Goal: Transaction & Acquisition: Purchase product/service

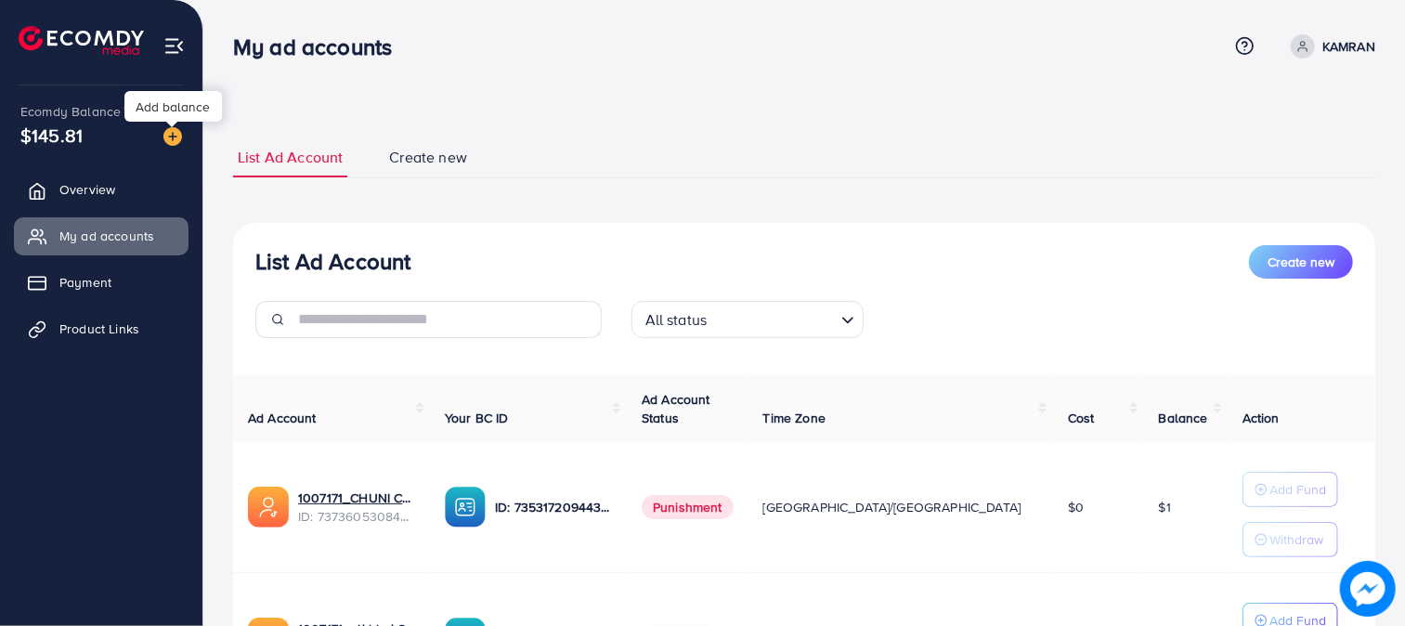
click at [172, 136] on img at bounding box center [172, 136] width 19 height 19
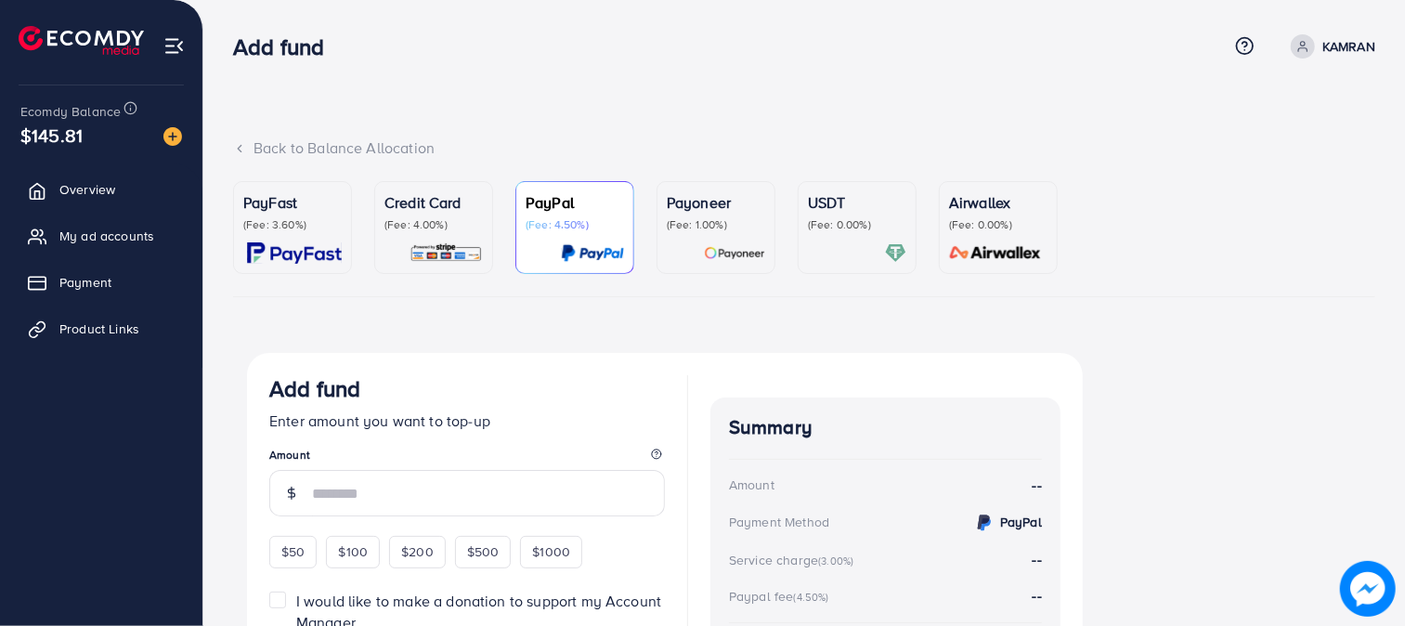
click at [862, 220] on p "(Fee: 0.00%)" at bounding box center [857, 224] width 98 height 15
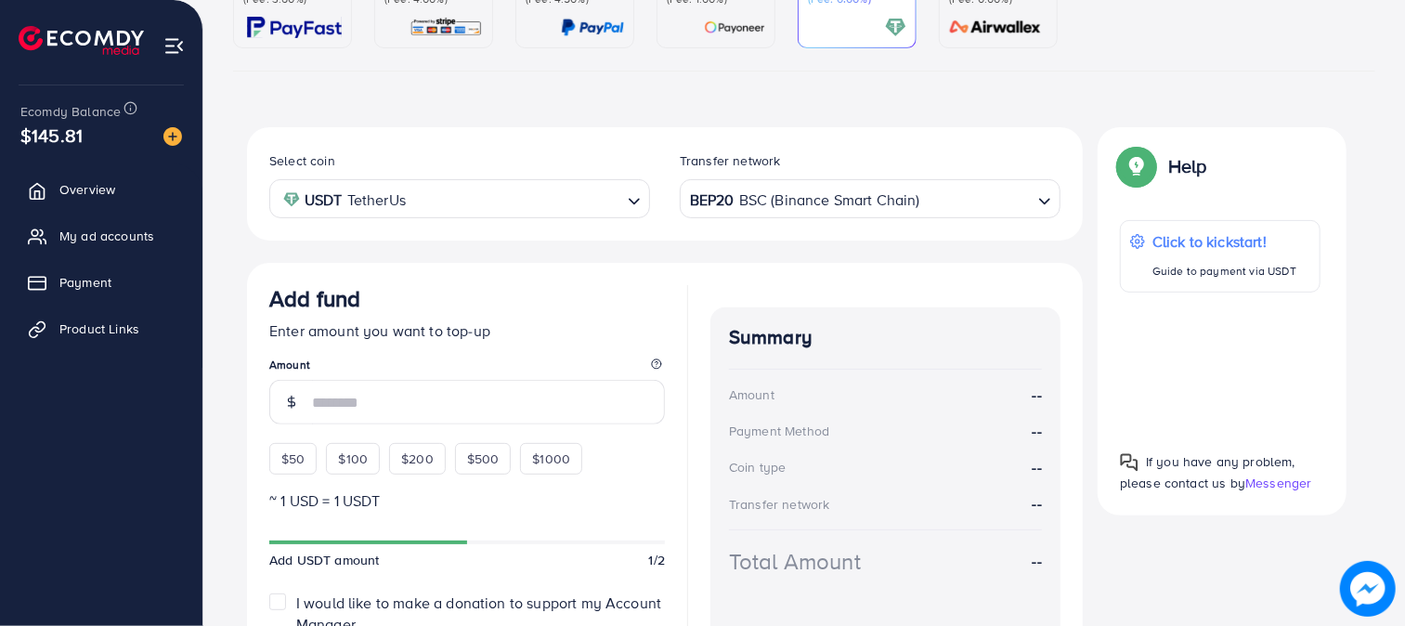
scroll to position [262, 0]
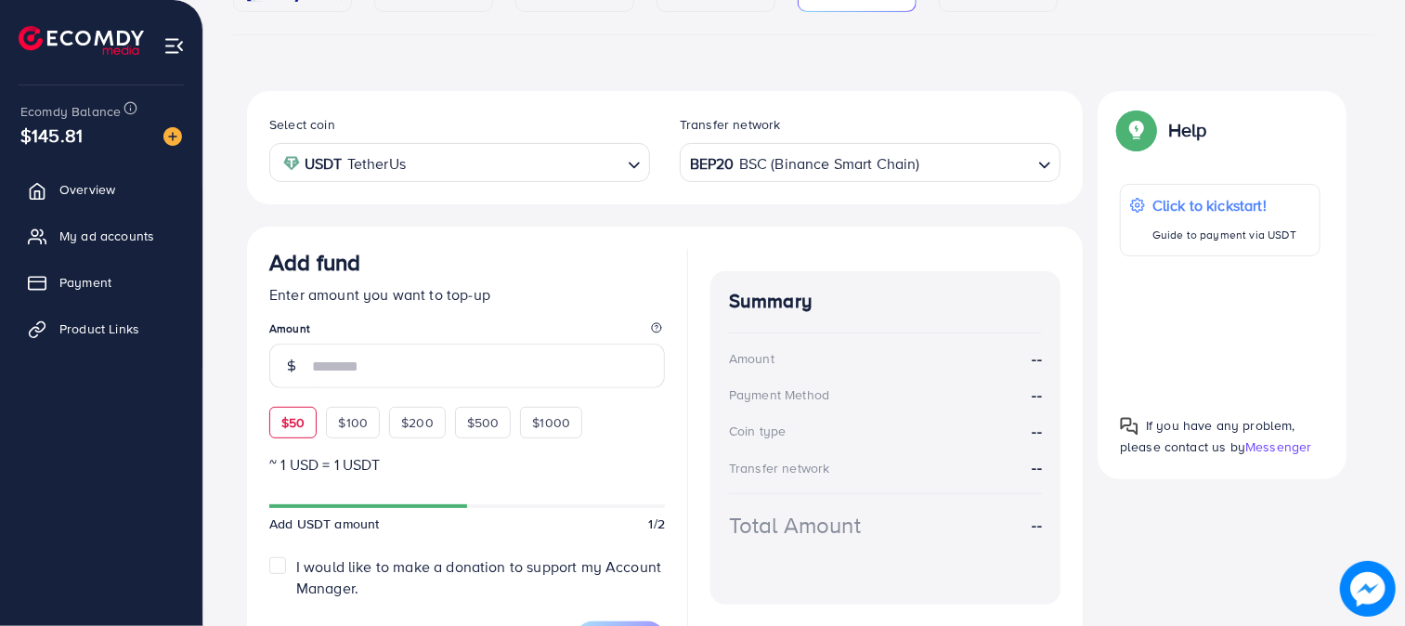
click at [308, 419] on div "$50" at bounding box center [292, 423] width 47 height 32
type input "**"
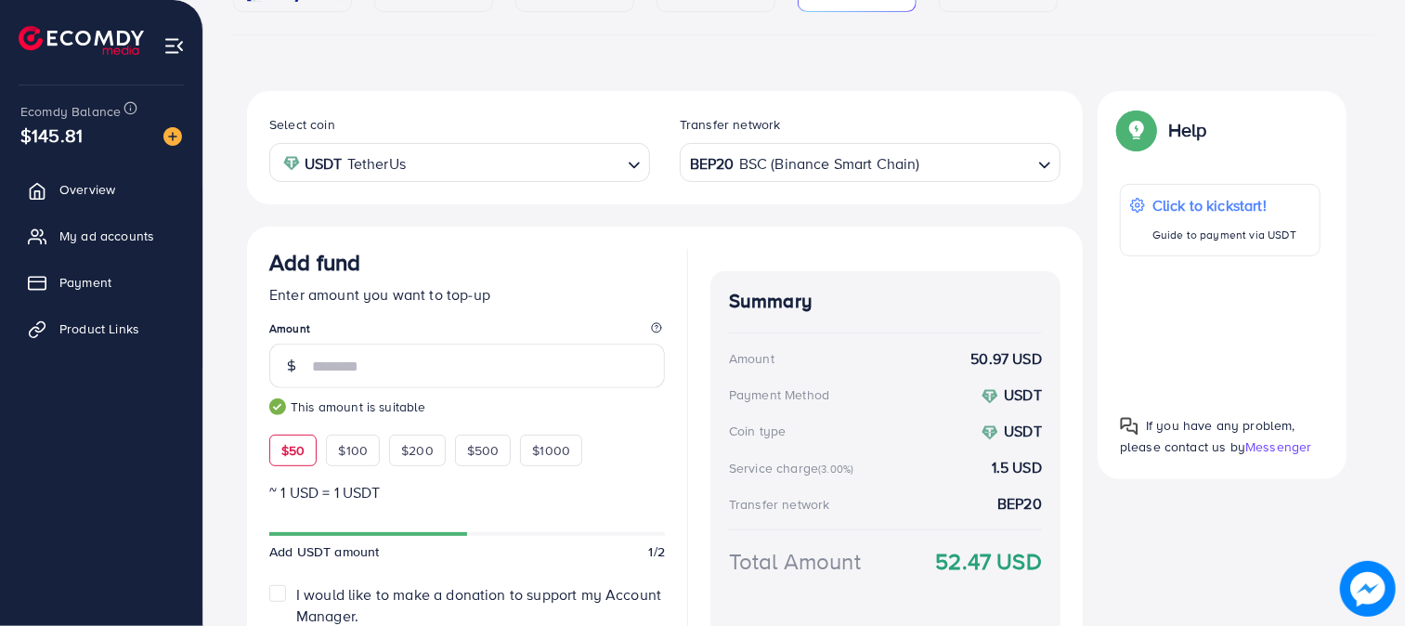
scroll to position [406, 0]
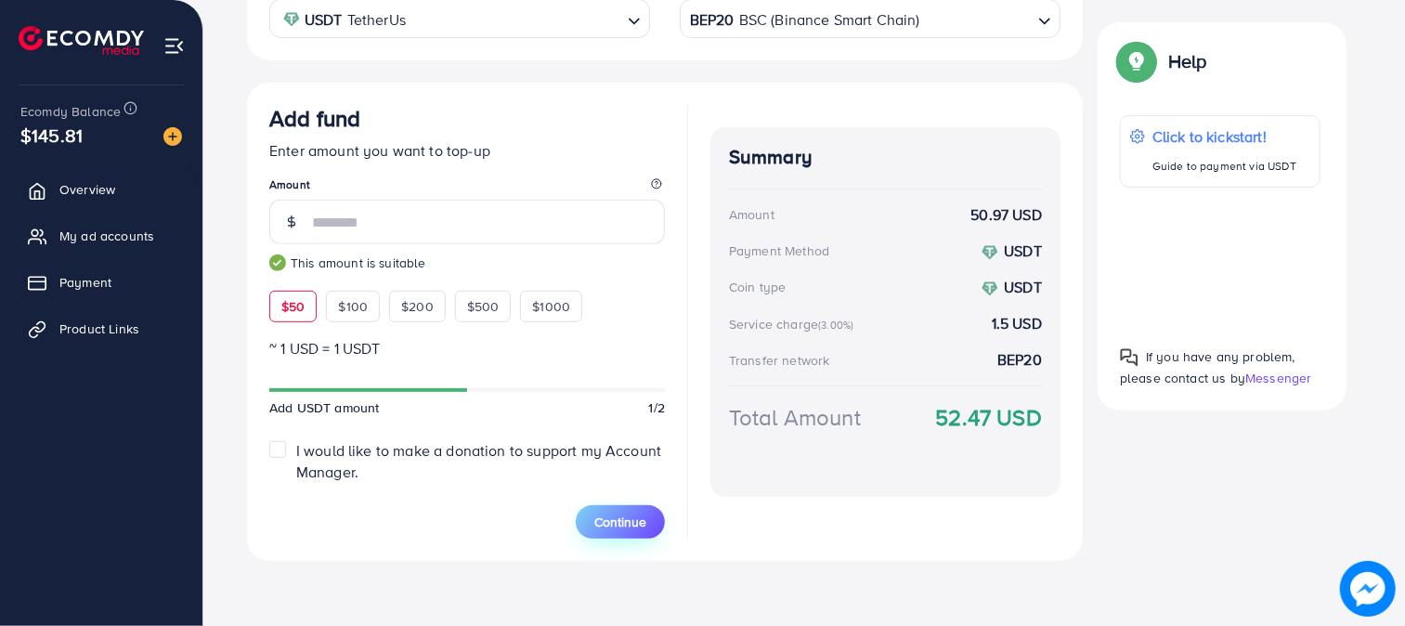
click at [629, 521] on span "Continue" at bounding box center [620, 521] width 52 height 19
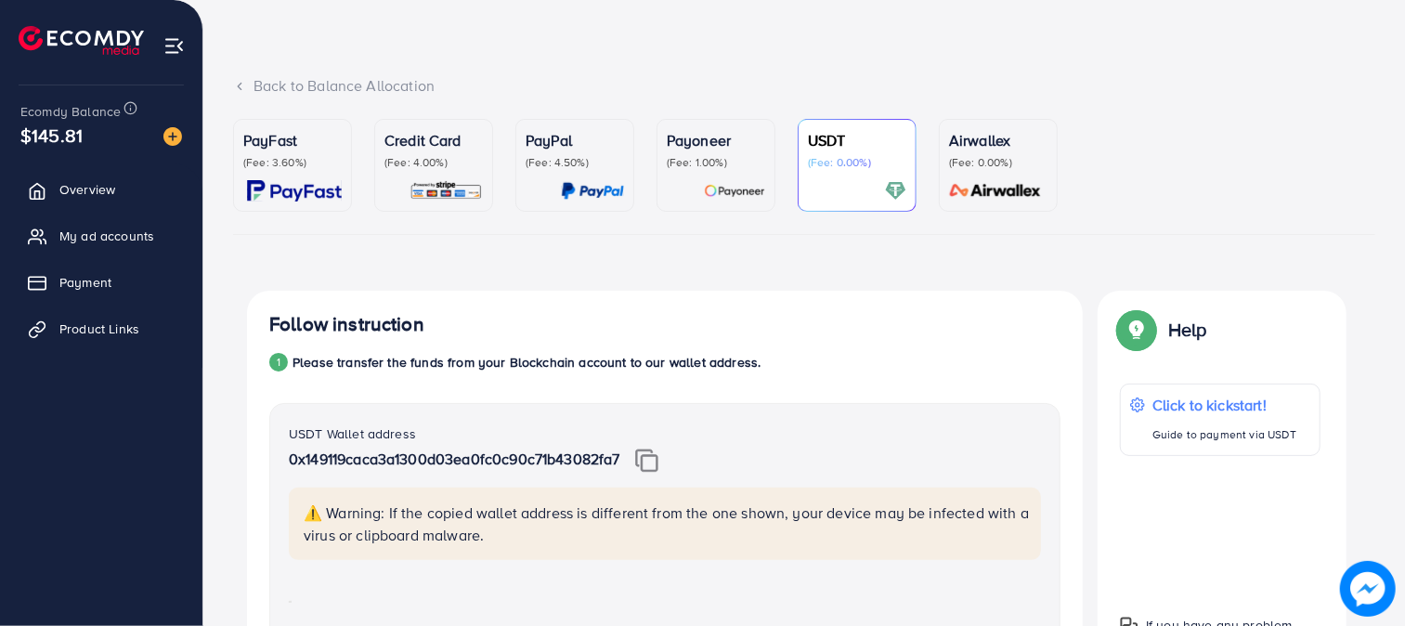
scroll to position [58, 0]
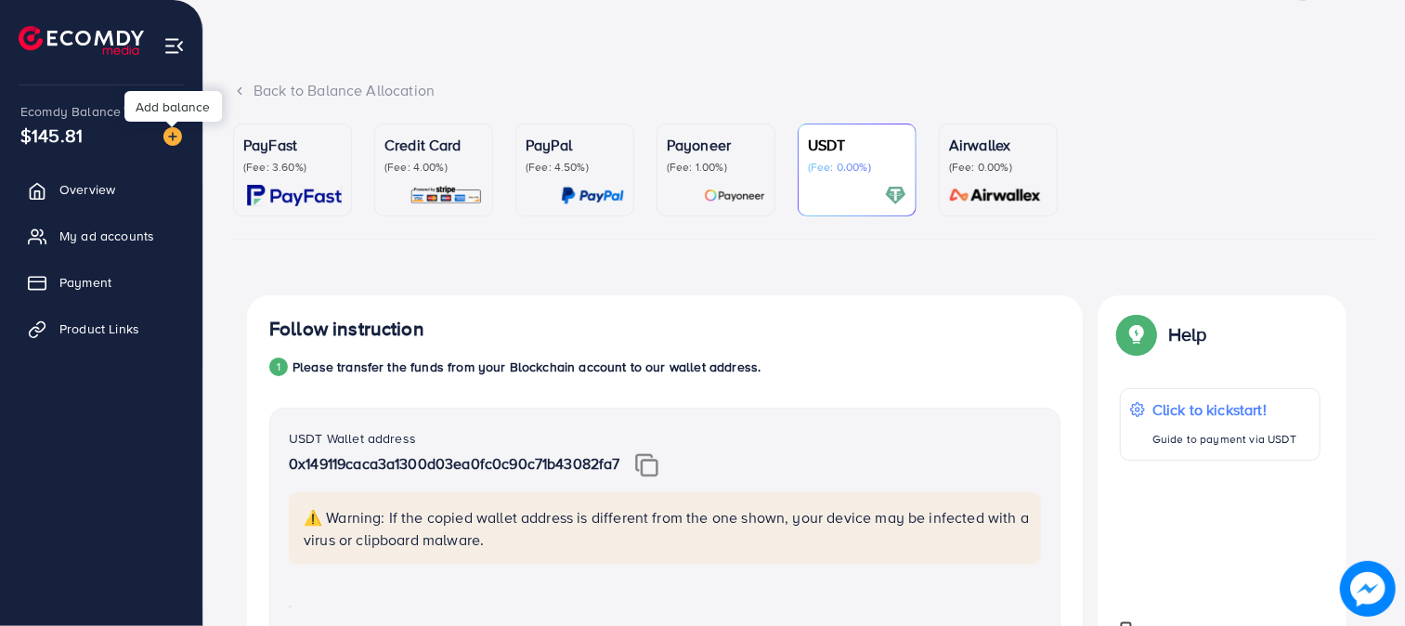
click at [165, 131] on img at bounding box center [172, 136] width 19 height 19
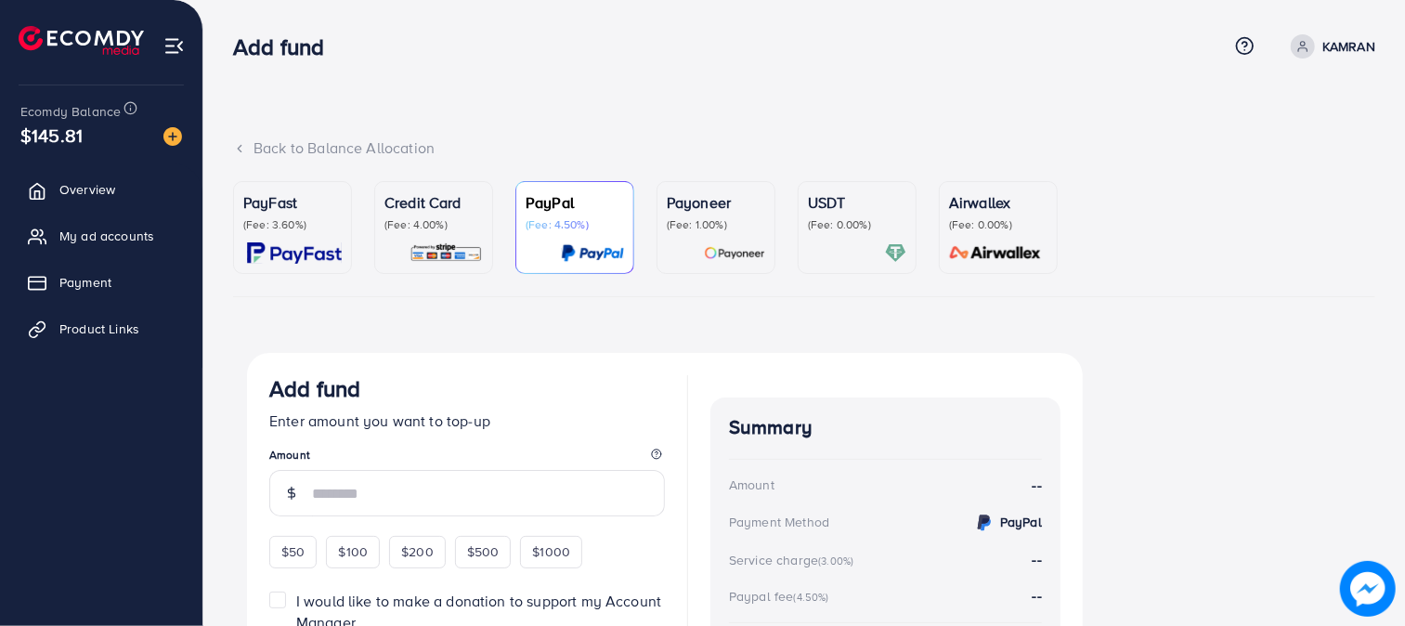
click at [861, 219] on p "(Fee: 0.00%)" at bounding box center [857, 224] width 98 height 15
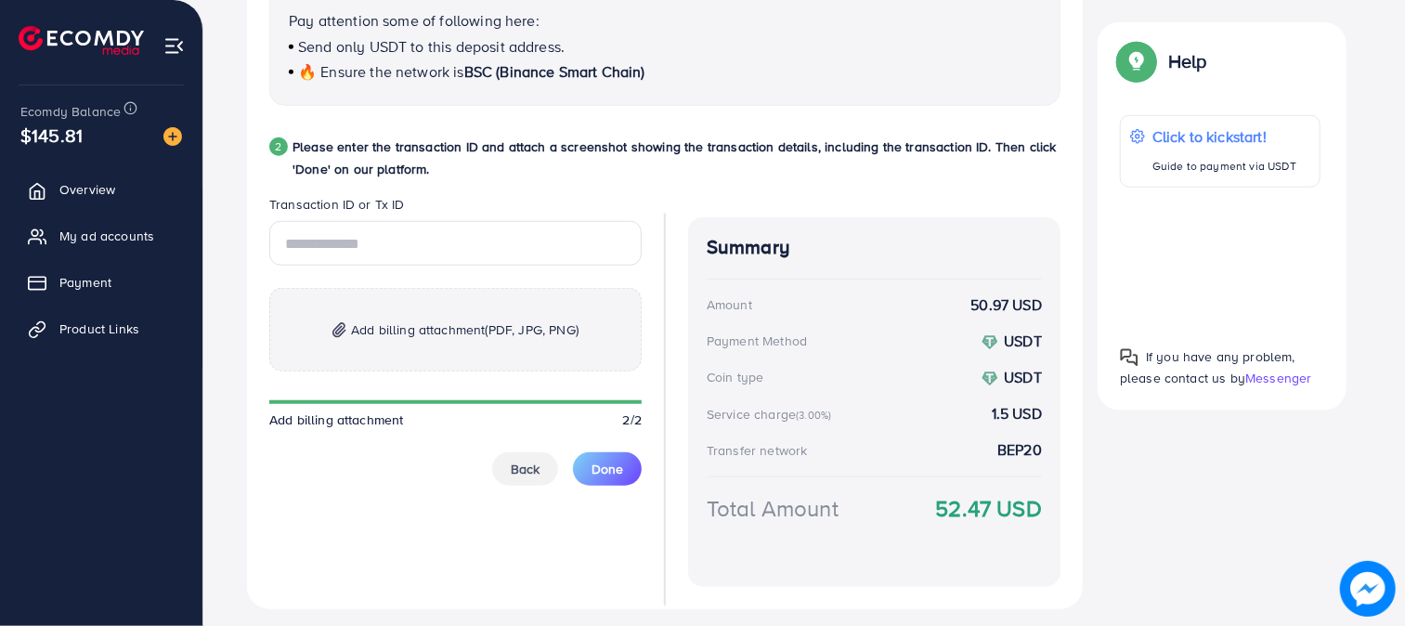
scroll to position [910, 0]
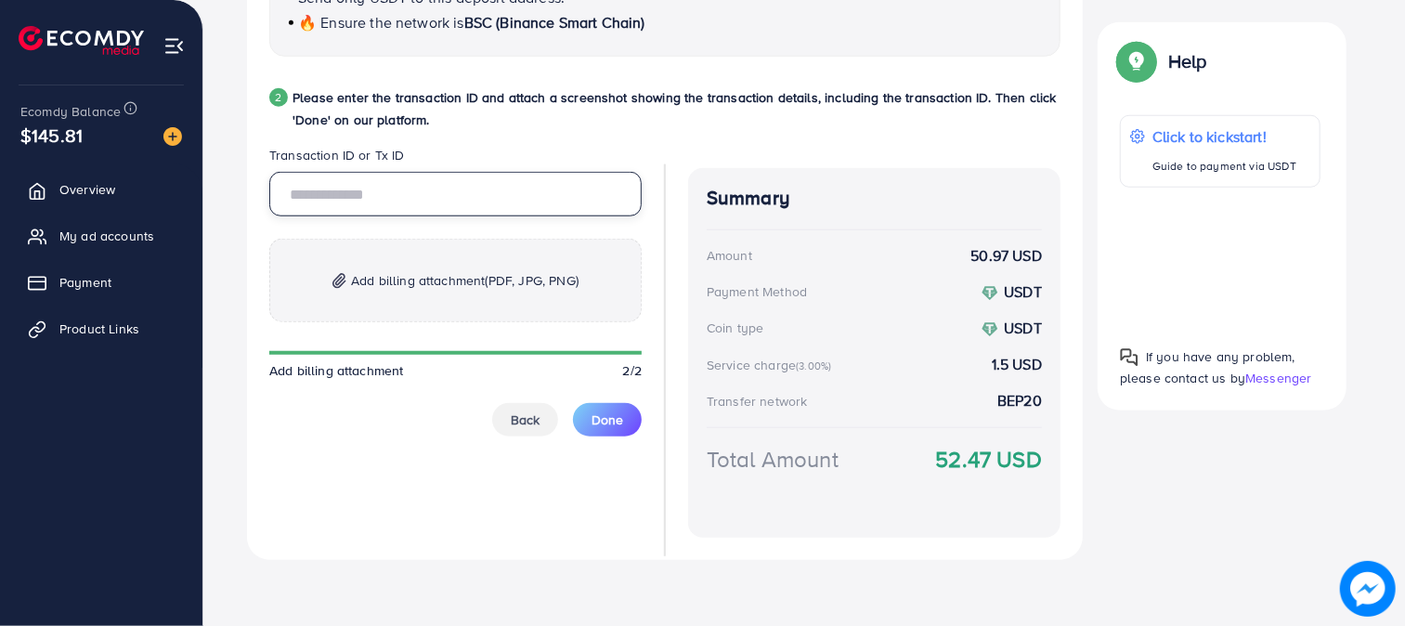
click at [404, 210] on input "text" at bounding box center [455, 194] width 372 height 45
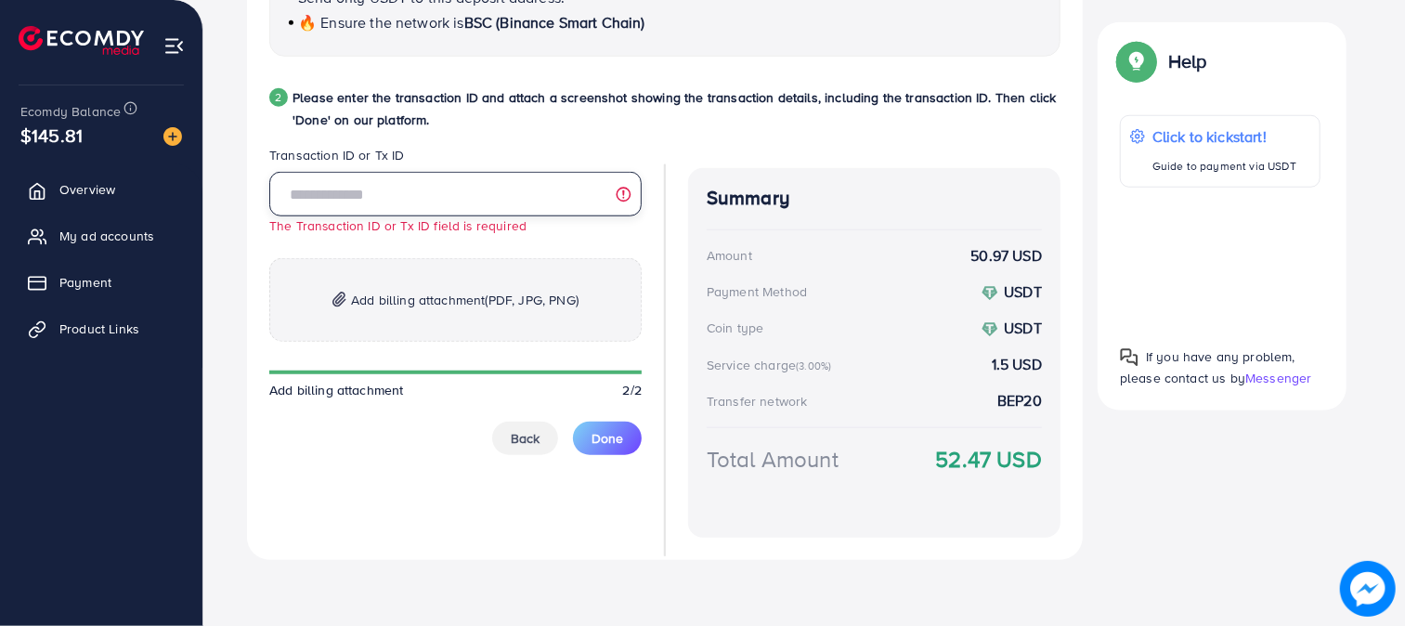
click at [479, 193] on input "text" at bounding box center [455, 194] width 372 height 45
click at [467, 255] on div "The Transaction ID or Tx ID field is required Add billing attachment (PDF, JPG,…" at bounding box center [455, 313] width 372 height 283
click at [457, 302] on span "Add billing attachment (PDF, JPG, PNG)" at bounding box center [464, 300] width 227 height 22
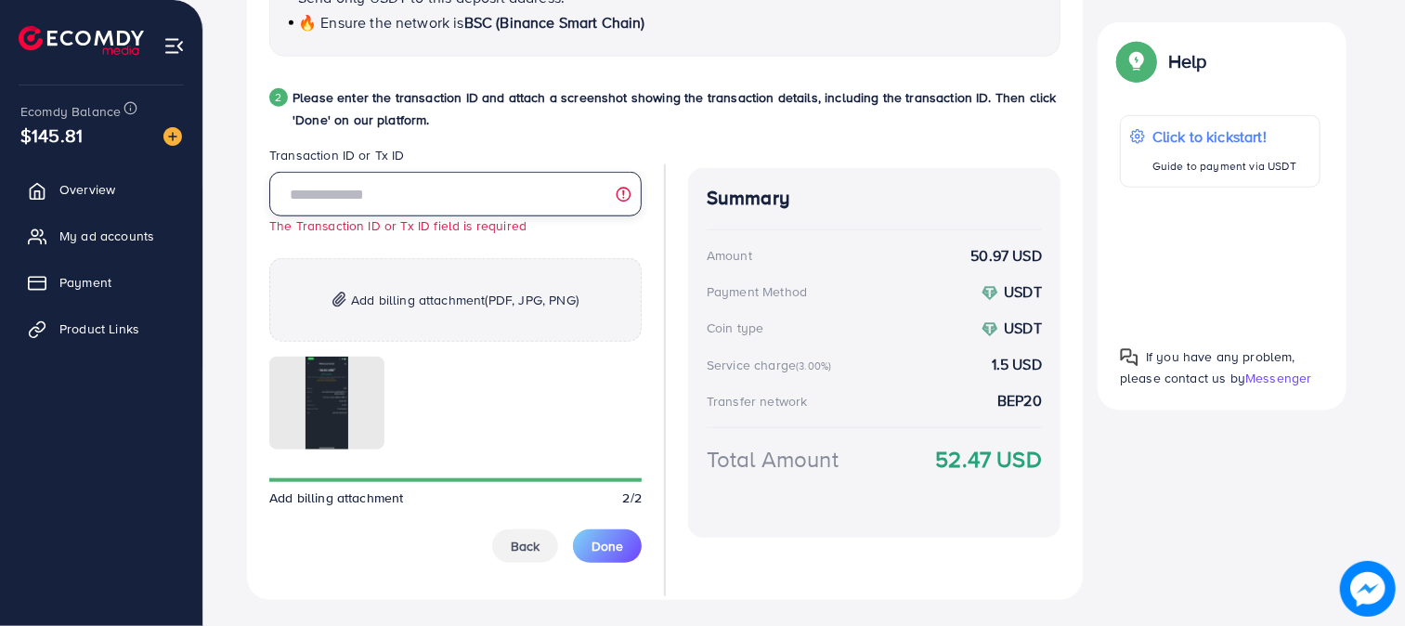
click at [523, 200] on input "text" at bounding box center [455, 194] width 372 height 45
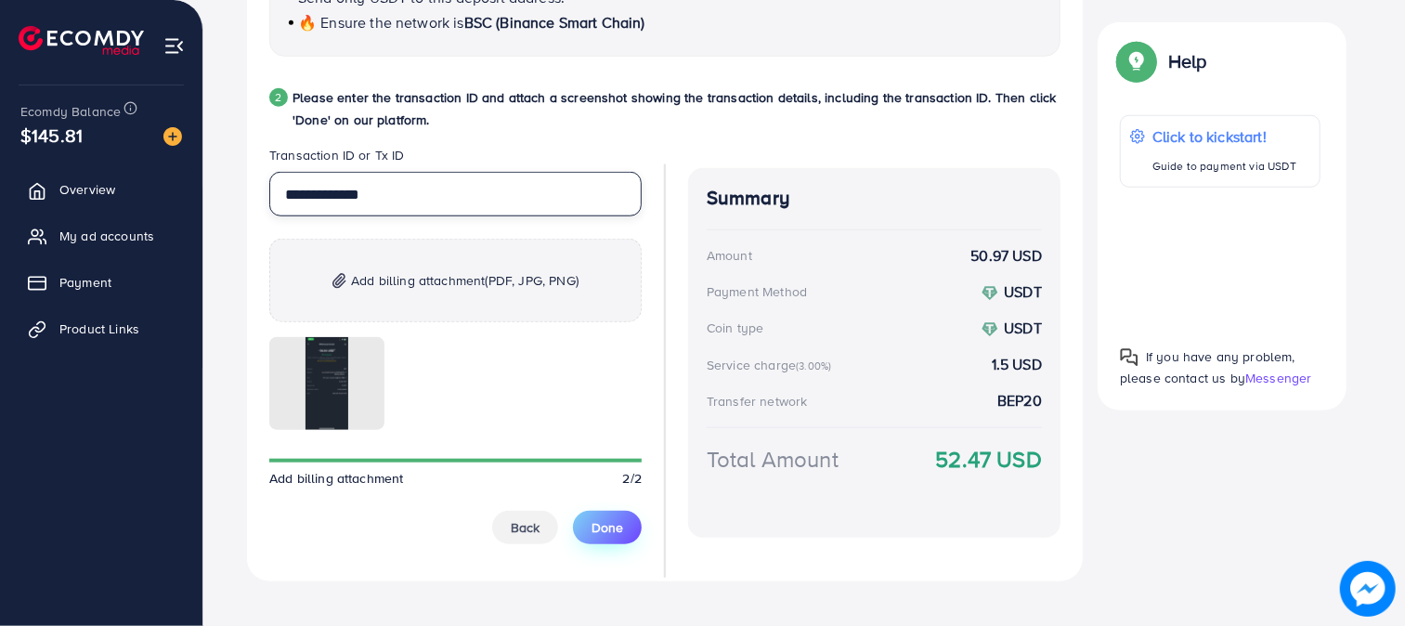
type input "**********"
click at [614, 531] on span "Done" at bounding box center [607, 527] width 32 height 19
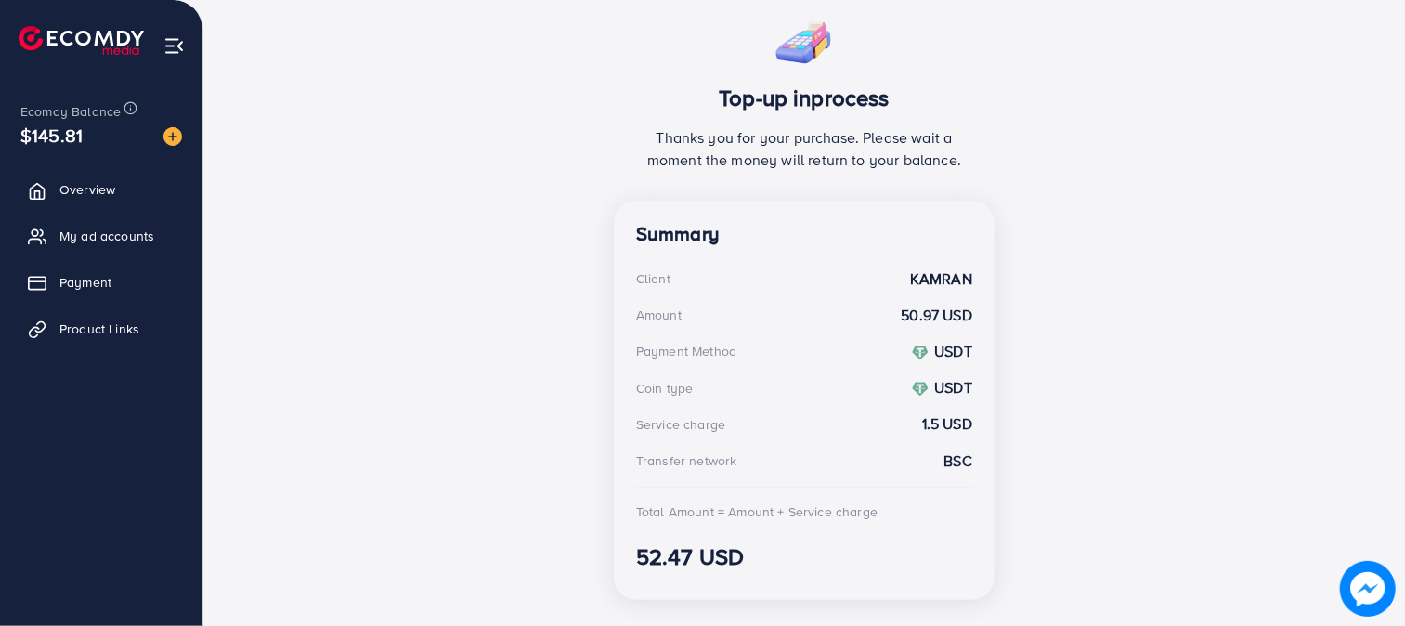
scroll to position [384, 0]
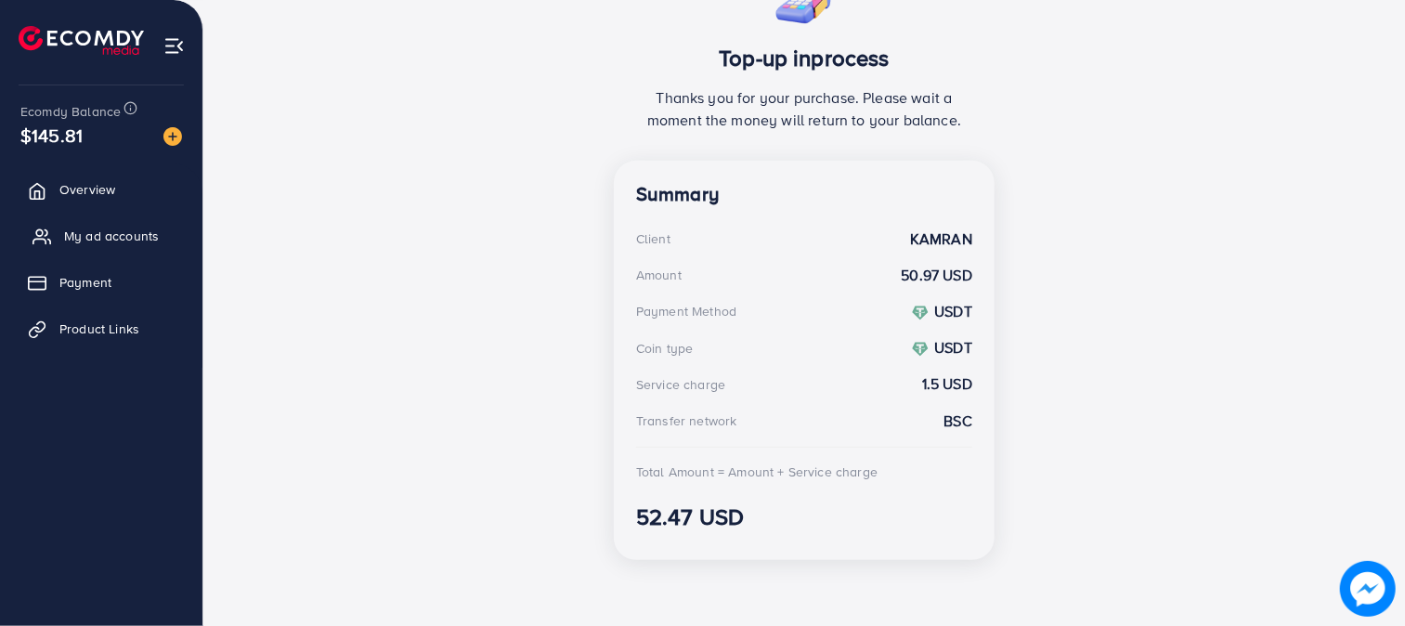
click at [89, 237] on span "My ad accounts" at bounding box center [111, 236] width 95 height 19
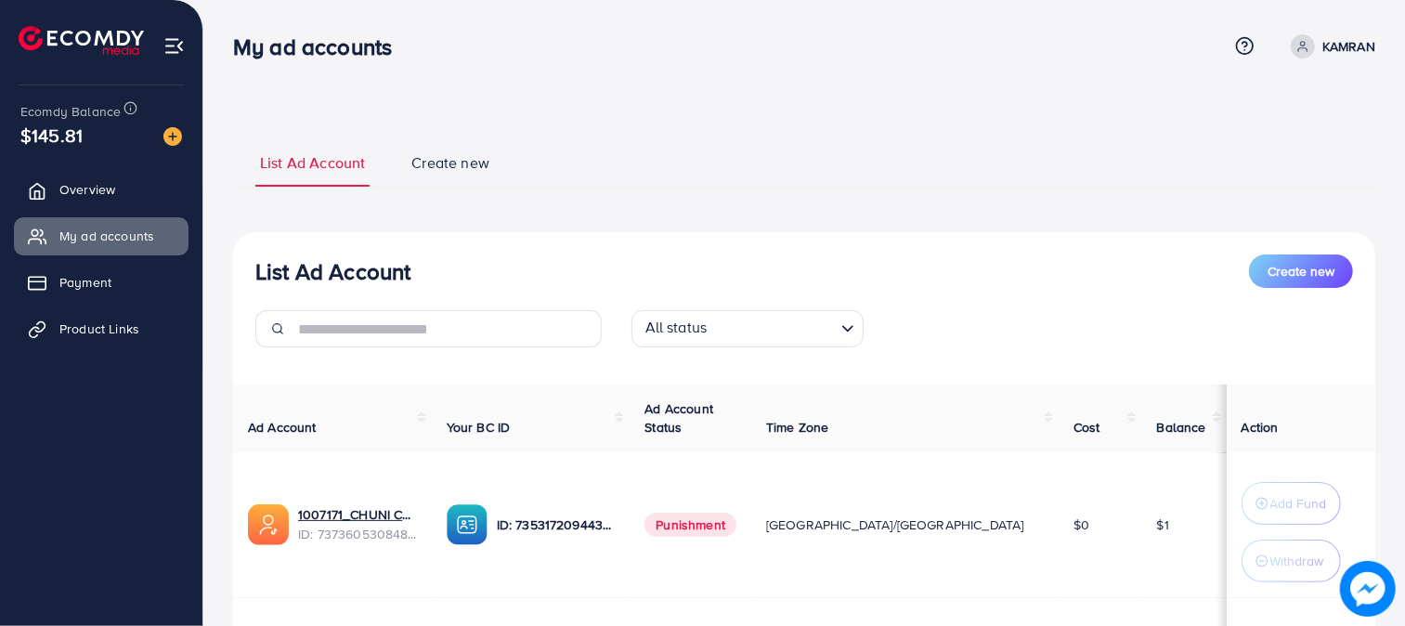
scroll to position [252, 0]
